Goal: Transaction & Acquisition: Purchase product/service

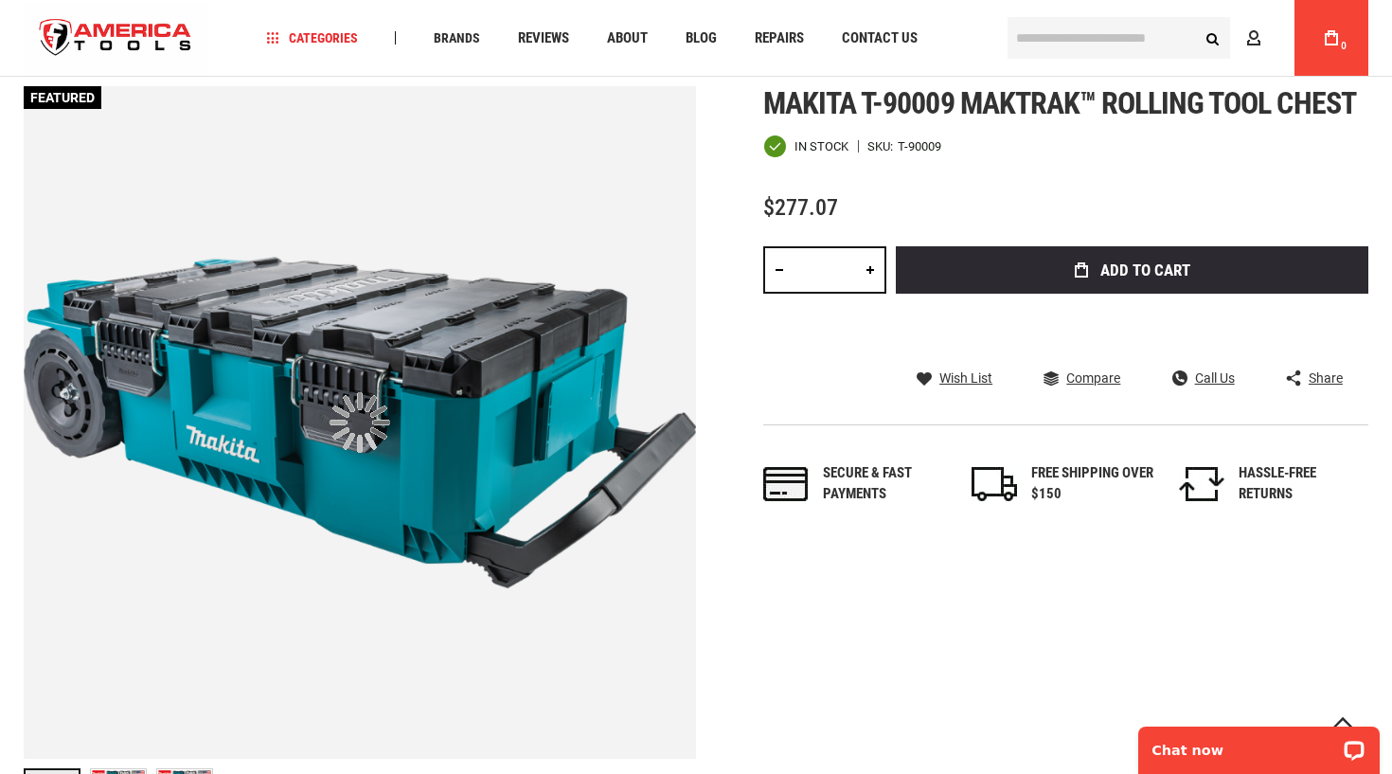
scroll to position [282, 0]
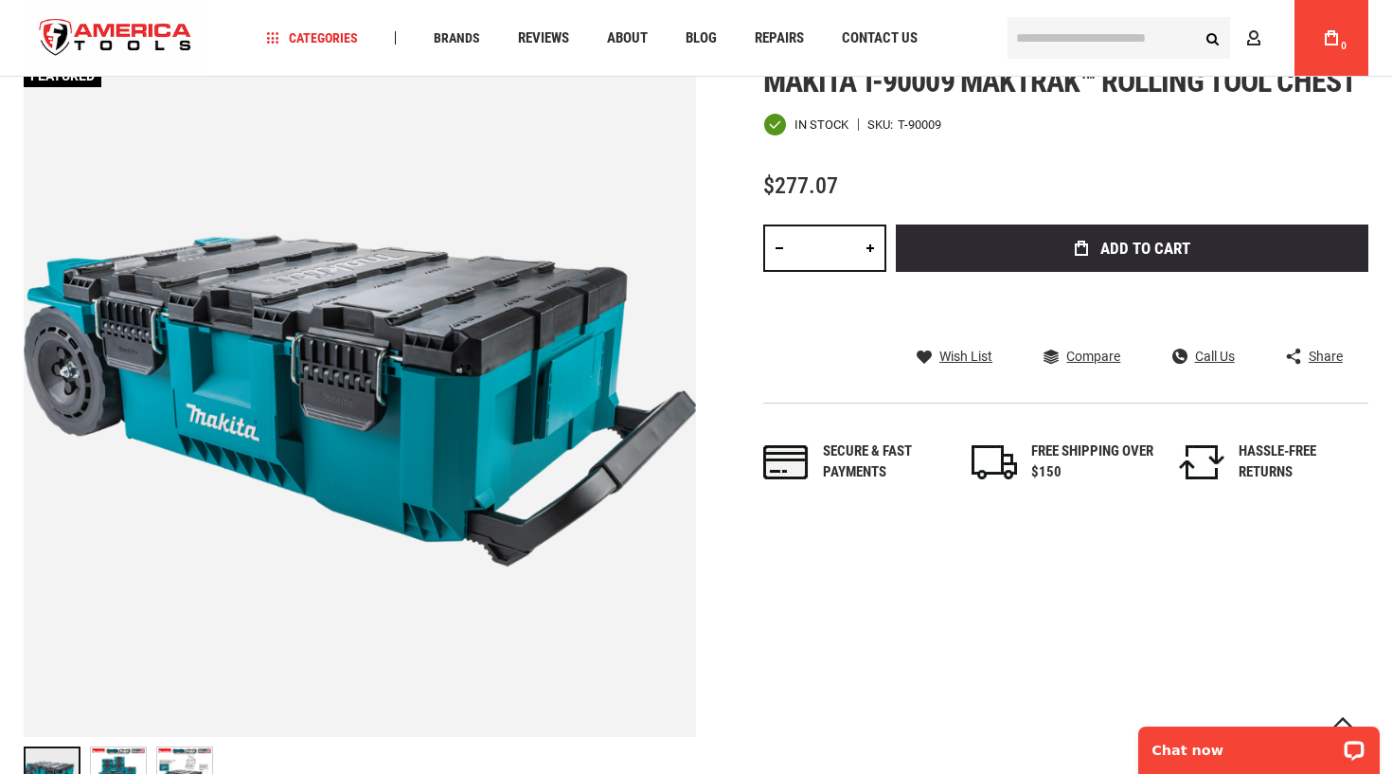
click at [1061, 447] on div "FREE SHIPPING OVER $150" at bounding box center [1092, 461] width 123 height 41
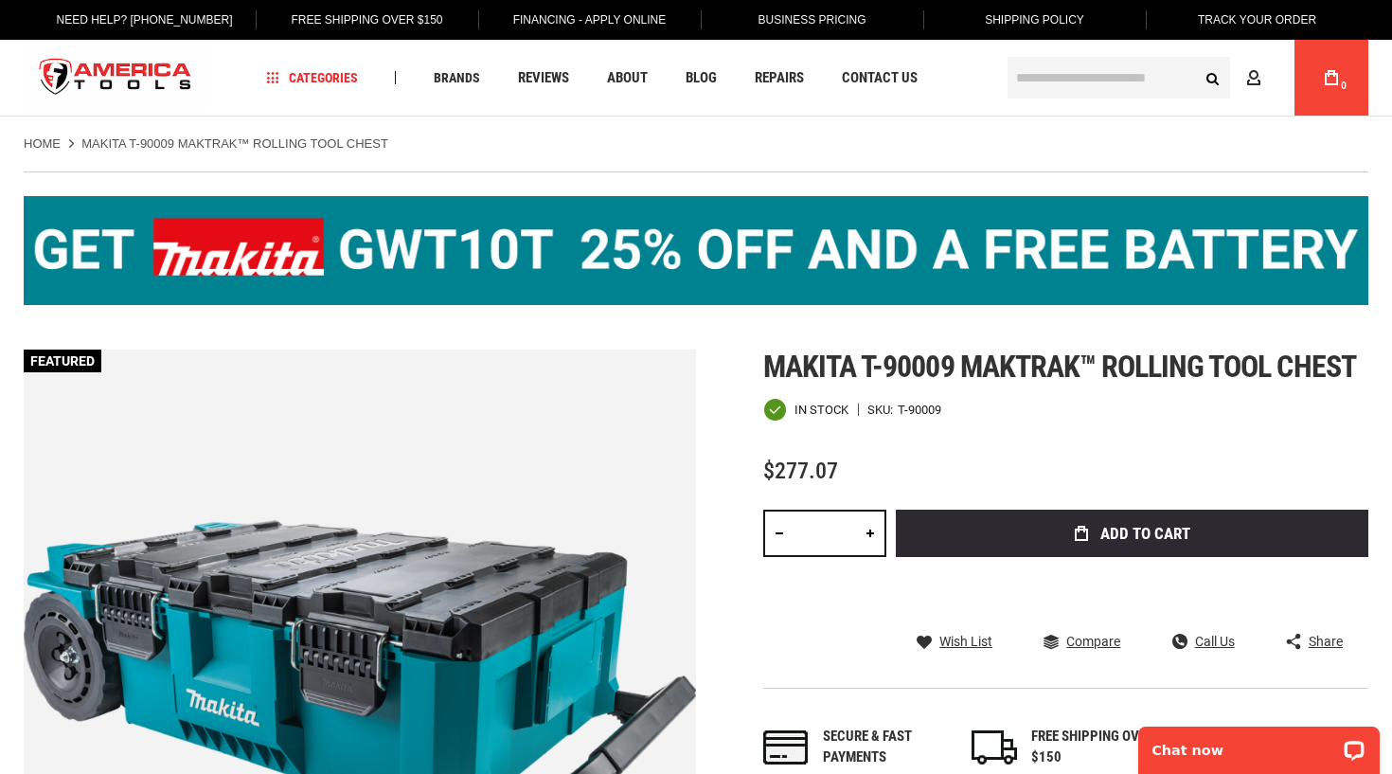
scroll to position [0, 0]
click at [1050, 13] on span "Shipping Policy" at bounding box center [1034, 19] width 99 height 13
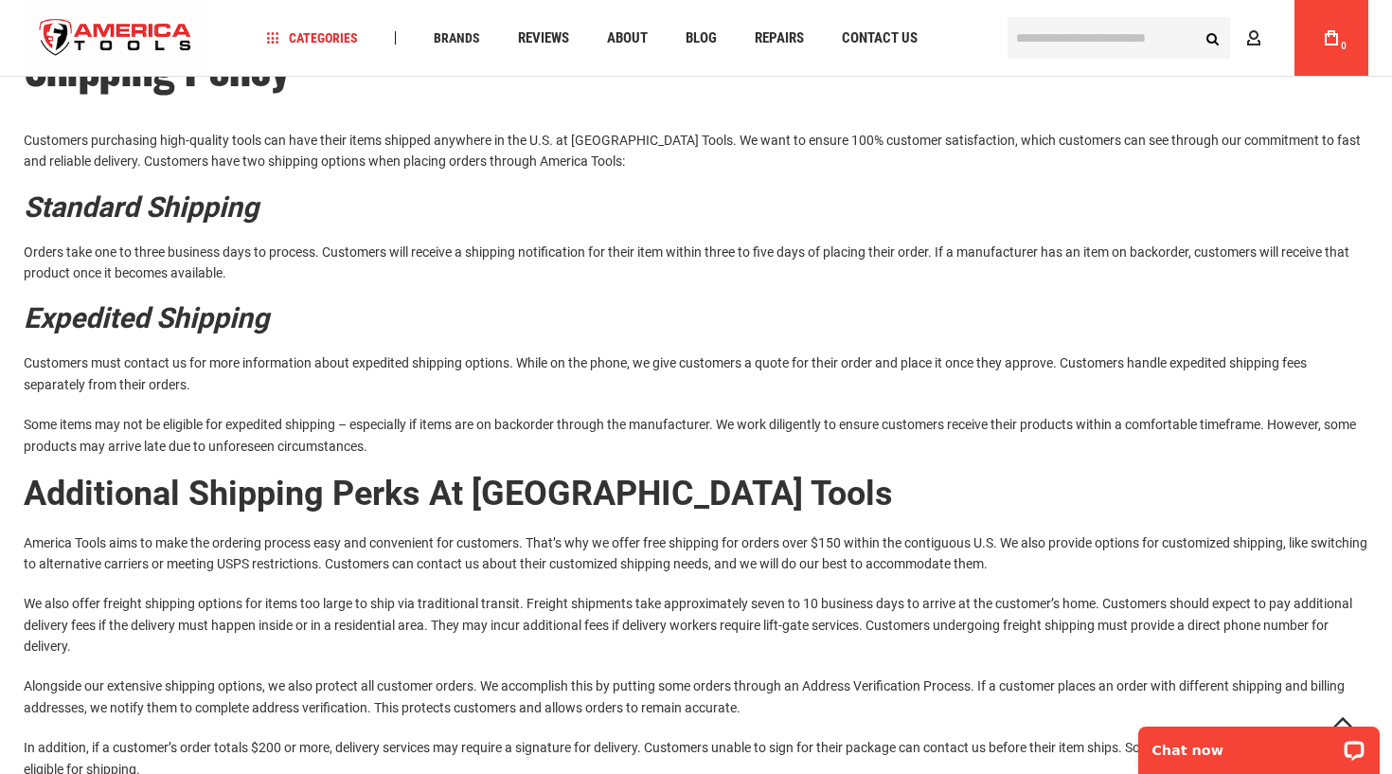
scroll to position [150, 0]
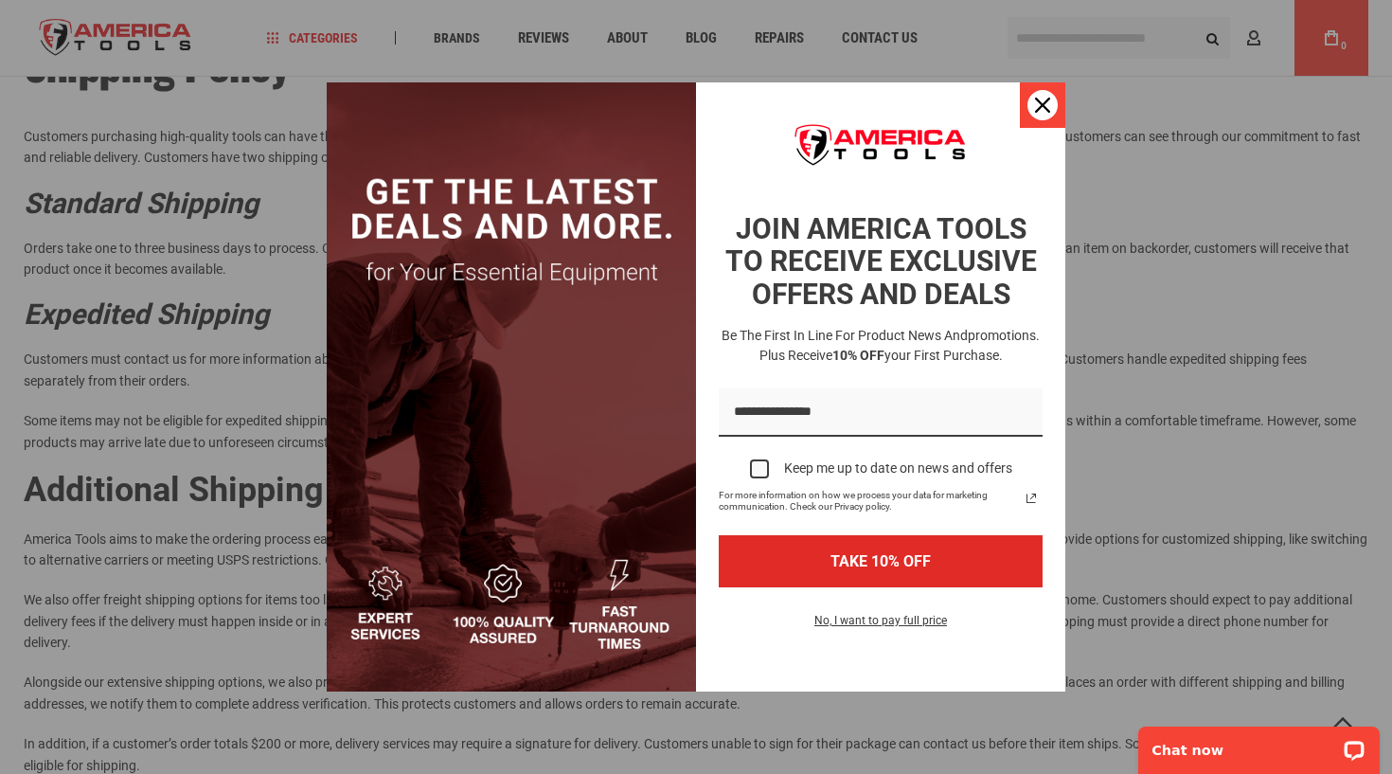
click at [1044, 107] on icon "close icon" at bounding box center [1042, 105] width 15 height 15
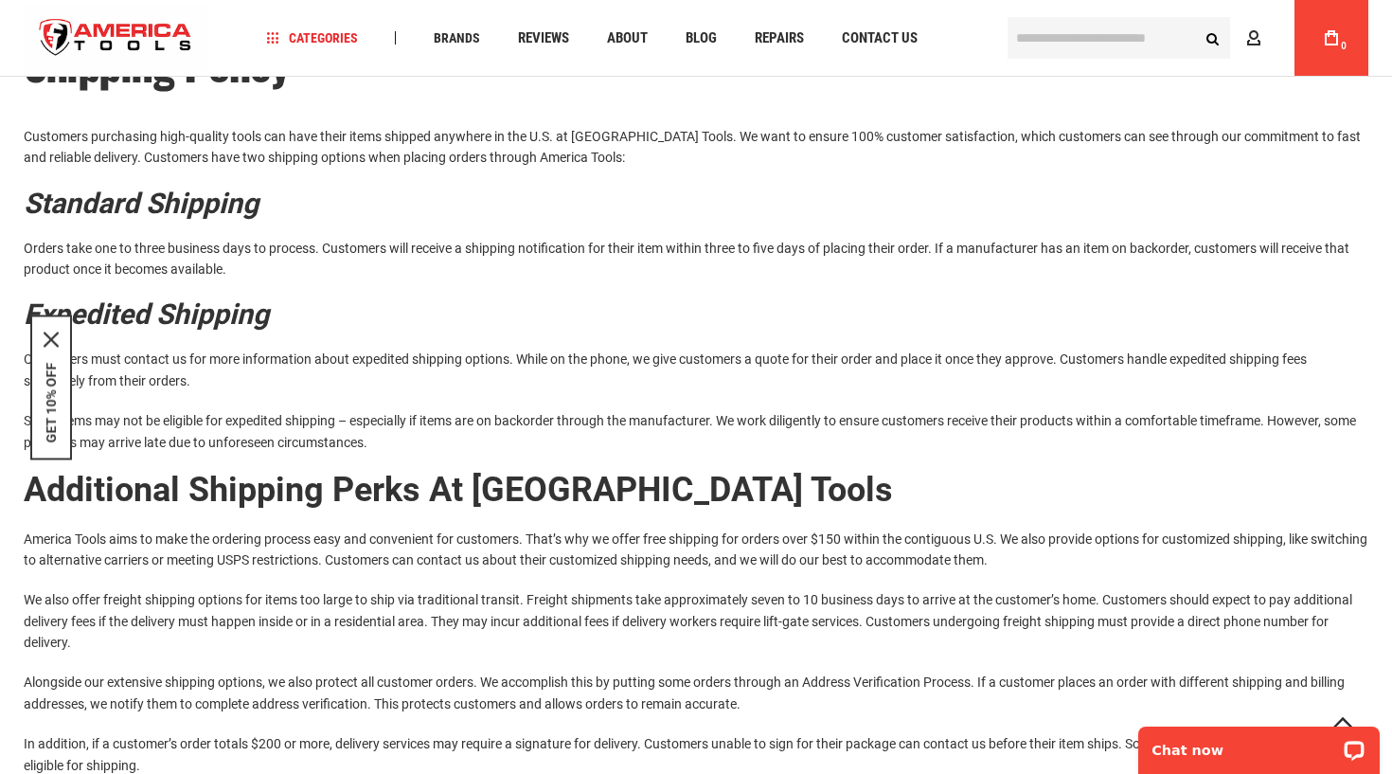
click at [56, 330] on div "GET 10% OFF" at bounding box center [51, 386] width 42 height 145
click at [51, 332] on div "GET 10% OFF" at bounding box center [51, 386] width 42 height 145
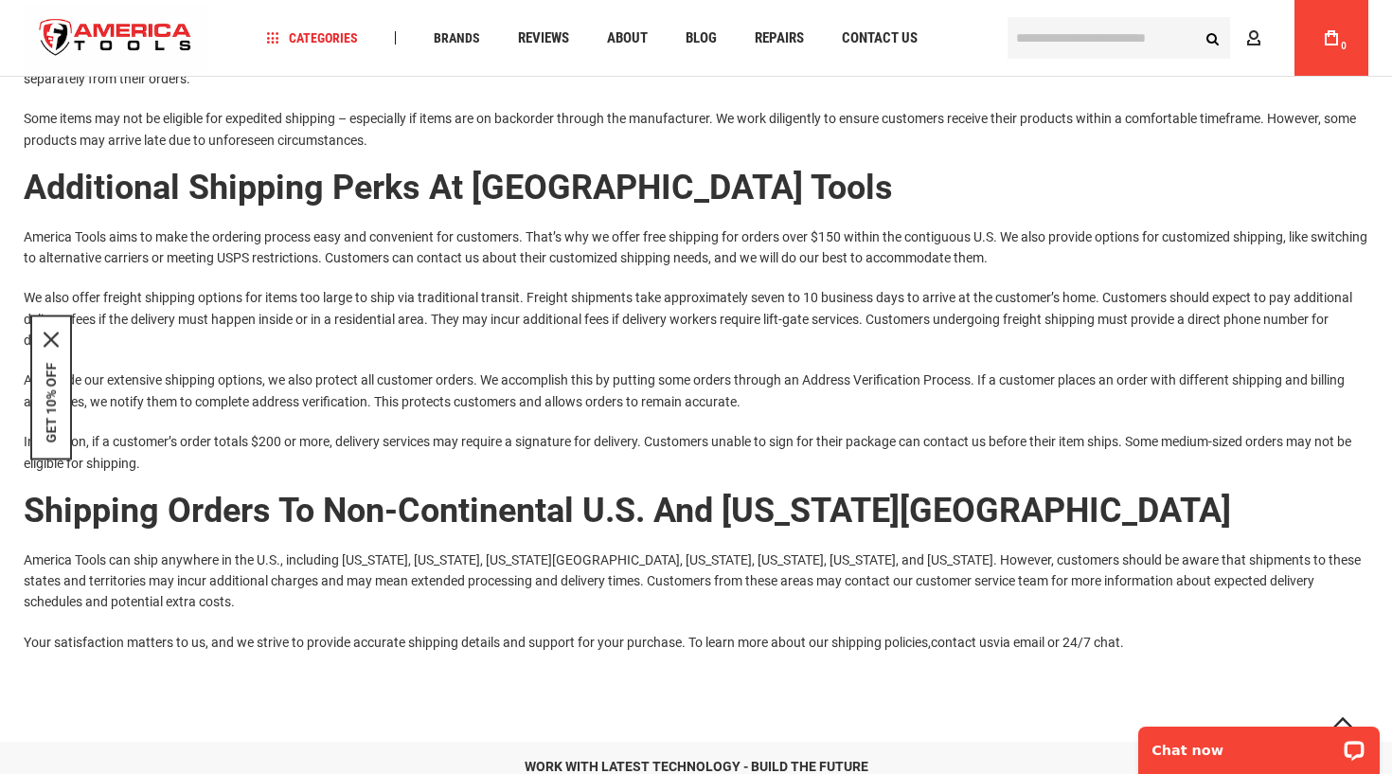
scroll to position [455, 0]
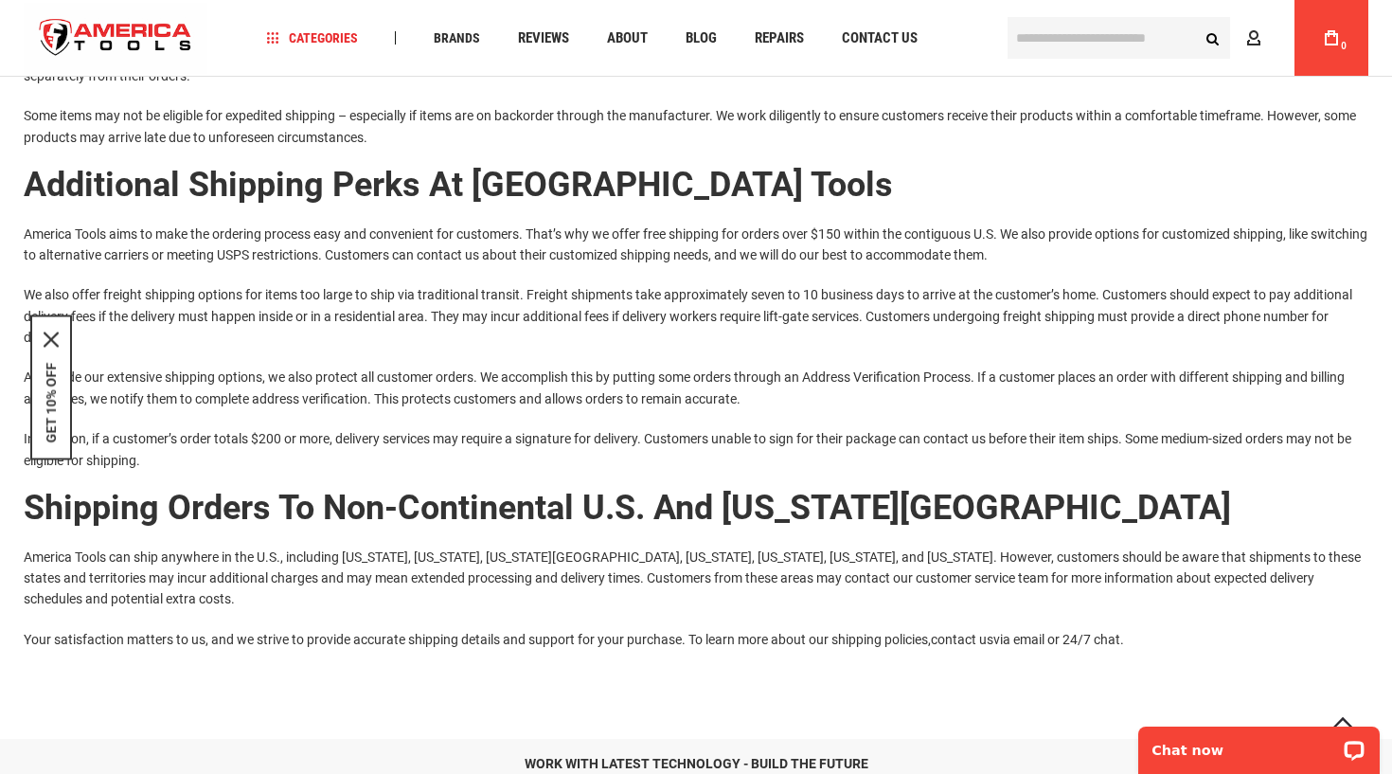
click at [48, 331] on div "GET 10% OFF" at bounding box center [51, 386] width 42 height 145
click at [48, 338] on icon "close icon" at bounding box center [51, 339] width 15 height 15
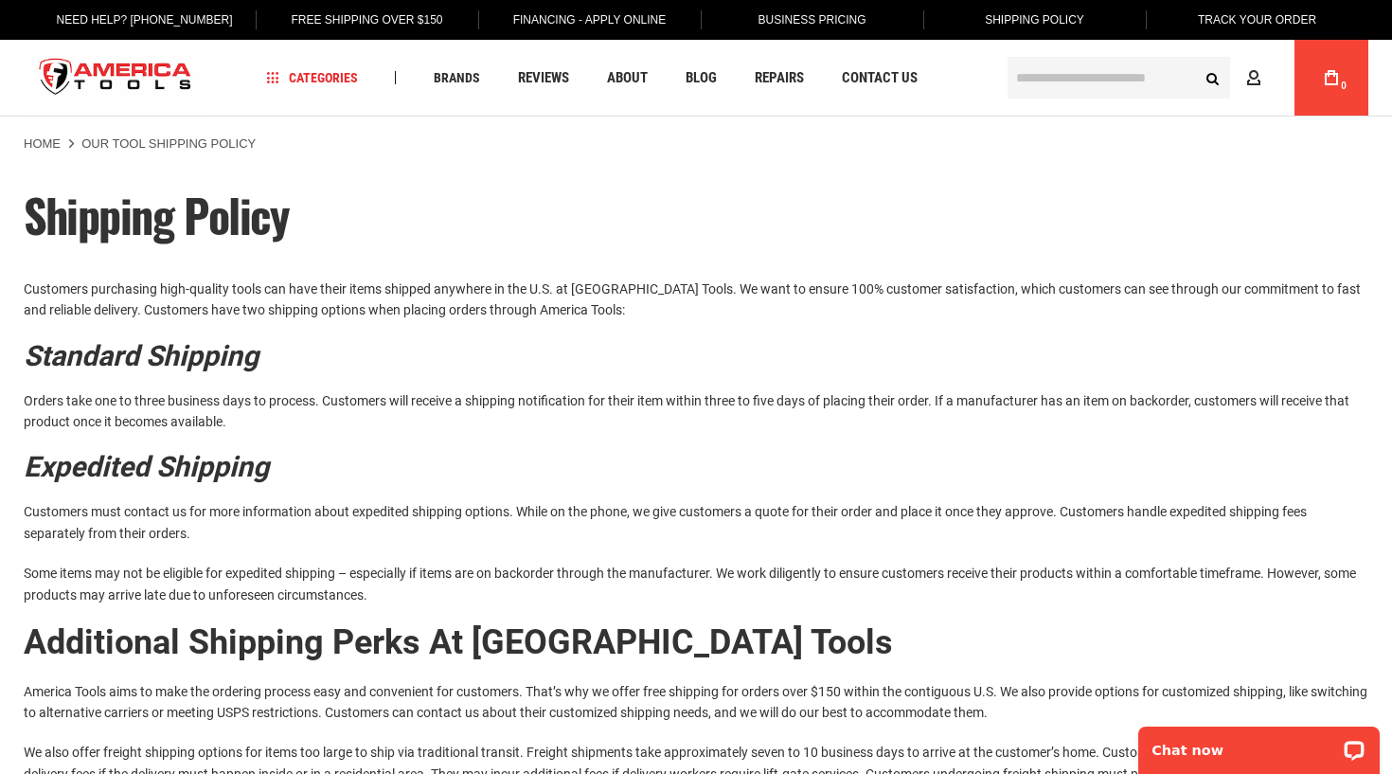
scroll to position [0, 0]
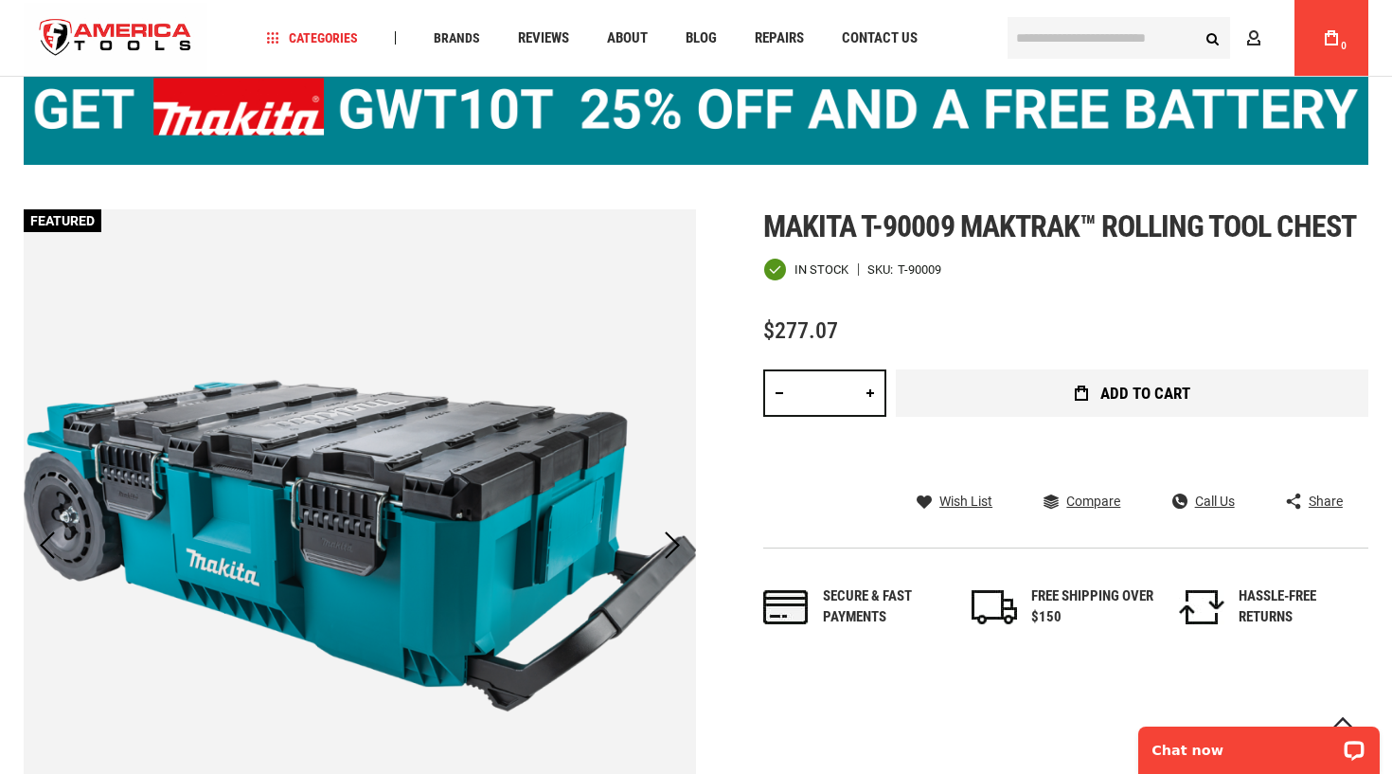
click at [998, 403] on button "Add to Cart" at bounding box center [1132, 392] width 473 height 47
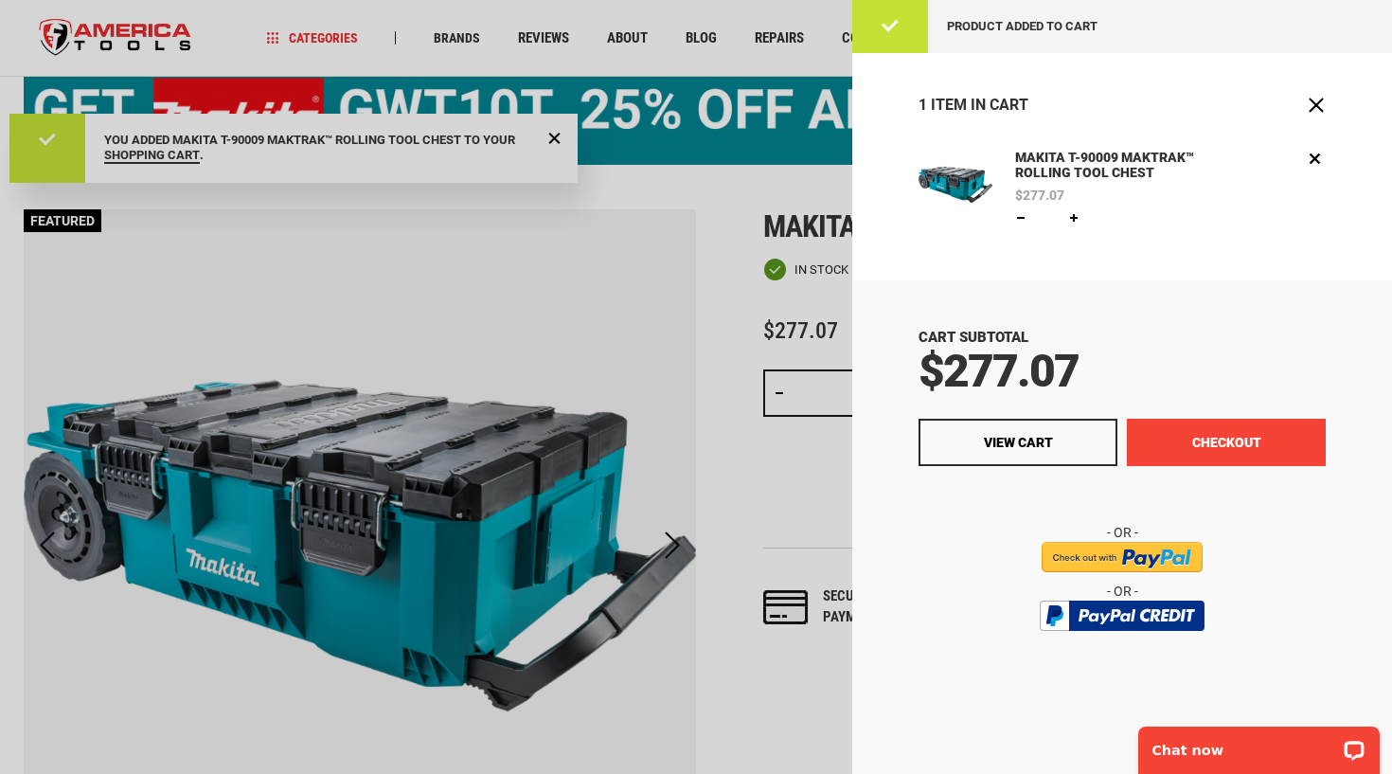
click at [1192, 430] on button "Checkout" at bounding box center [1226, 442] width 199 height 47
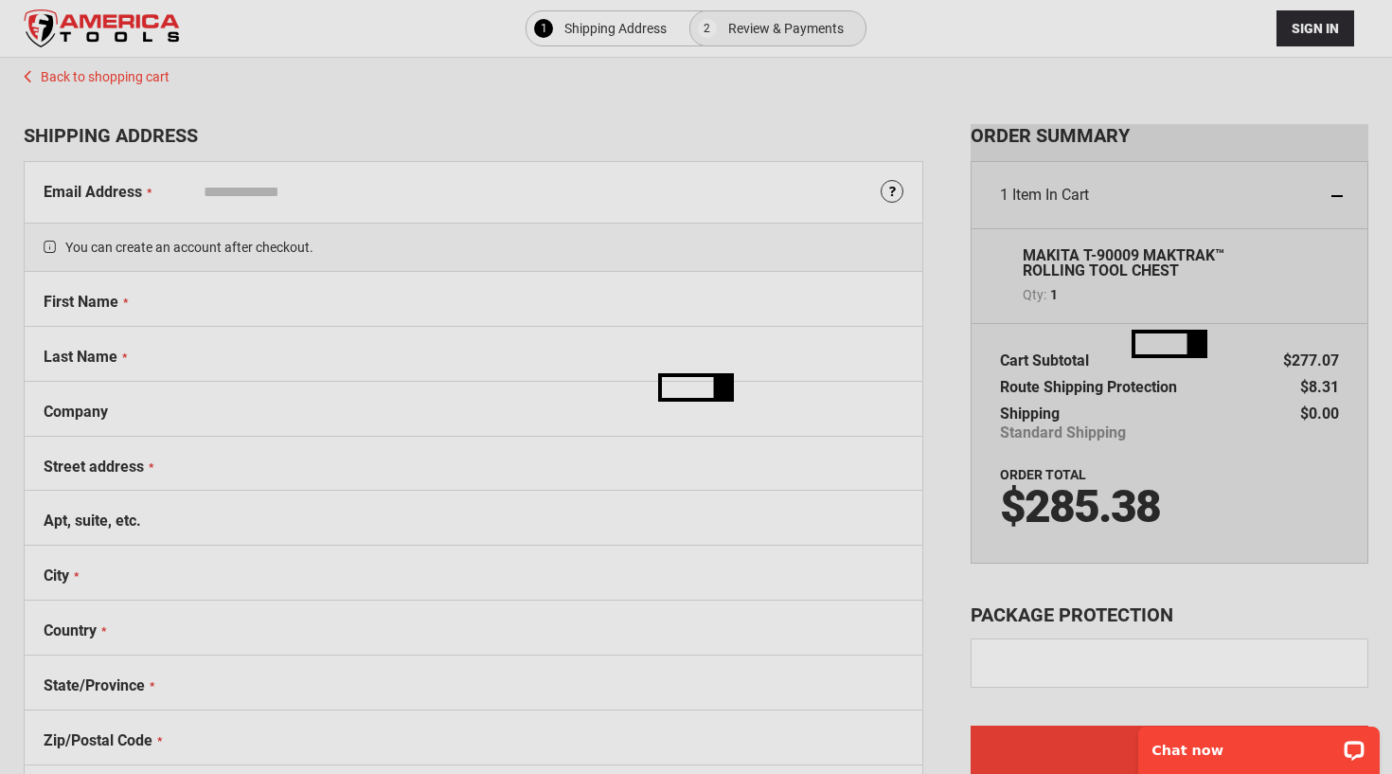
select select "**"
